Goal: Task Accomplishment & Management: Manage account settings

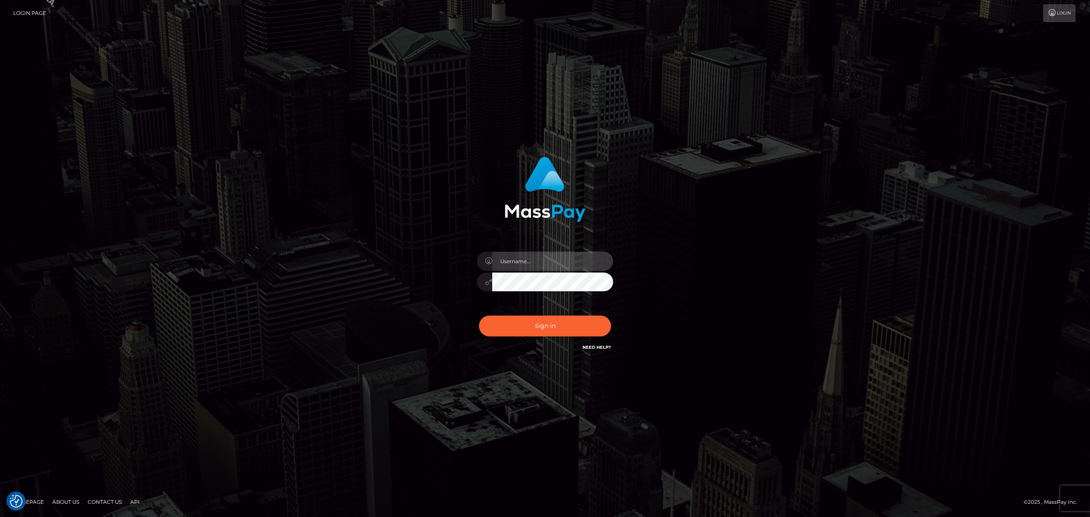
click at [557, 255] on input "text" at bounding box center [552, 261] width 121 height 19
type input "Grant.megabonanza"
click at [518, 321] on button "Sign in" at bounding box center [545, 326] width 132 height 21
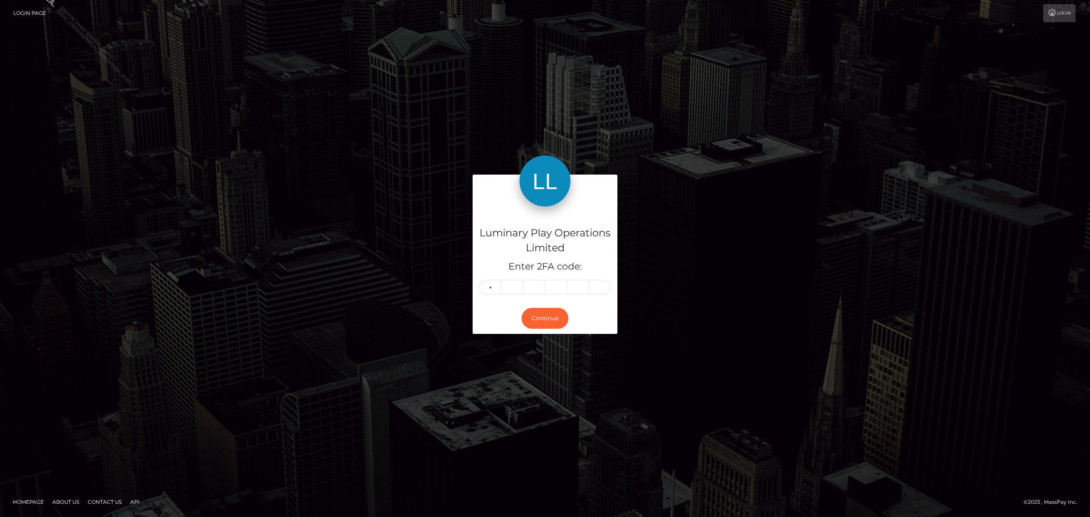
type input "9"
type input "7"
type input "5"
type input "6"
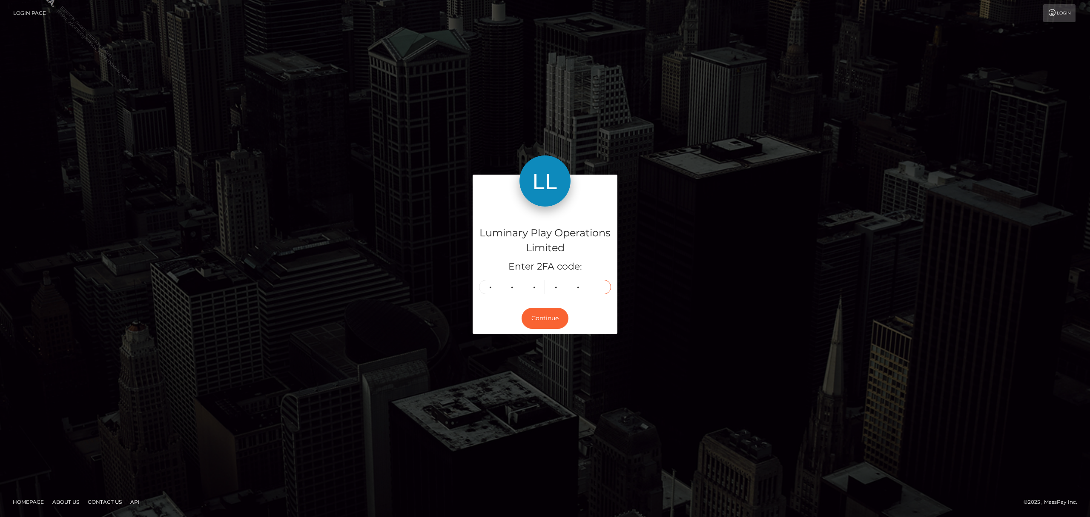
type input "2"
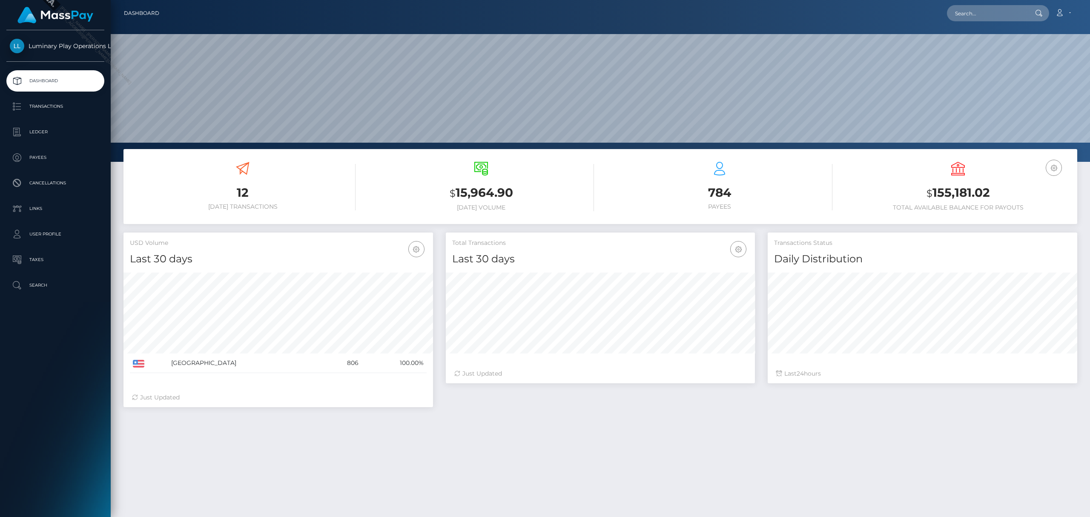
scroll to position [151, 309]
drag, startPoint x: 992, startPoint y: 189, endPoint x: 933, endPoint y: 192, distance: 59.7
click at [933, 192] on h3 "$ 155,181.02" at bounding box center [958, 192] width 226 height 17
copy h3 "155,181.02"
